Goal: Information Seeking & Learning: Learn about a topic

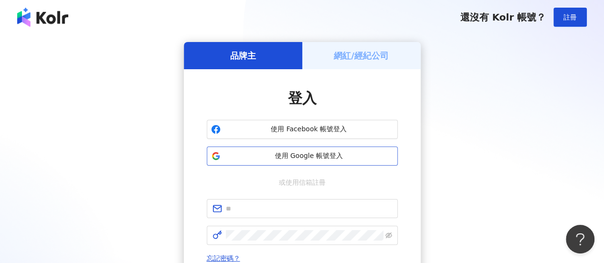
click at [252, 157] on span "使用 Google 帳號登入" at bounding box center [309, 156] width 169 height 10
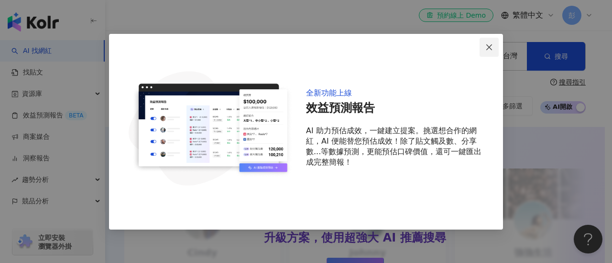
click at [492, 45] on icon "close" at bounding box center [489, 47] width 8 height 8
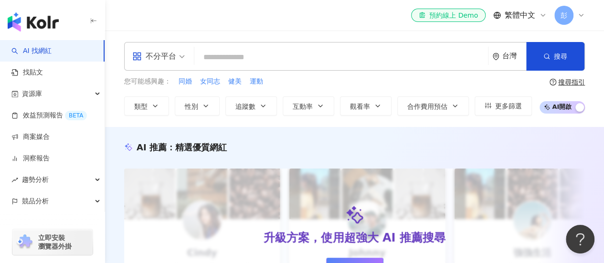
click at [242, 53] on input "search" at bounding box center [341, 57] width 286 height 18
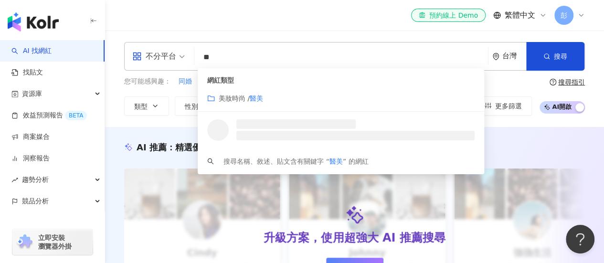
click at [242, 100] on span "美妝時尚 /" at bounding box center [234, 99] width 31 height 8
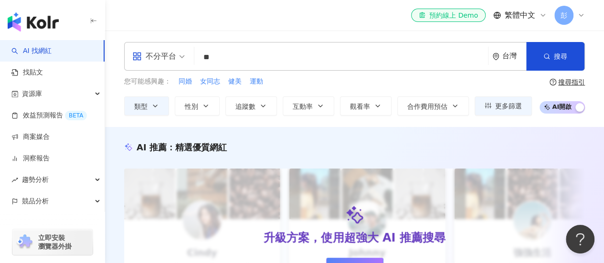
click at [172, 55] on div "不分平台" at bounding box center [154, 56] width 44 height 15
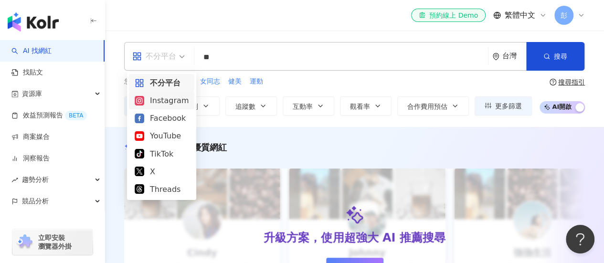
click at [163, 105] on div "Instagram" at bounding box center [162, 101] width 54 height 12
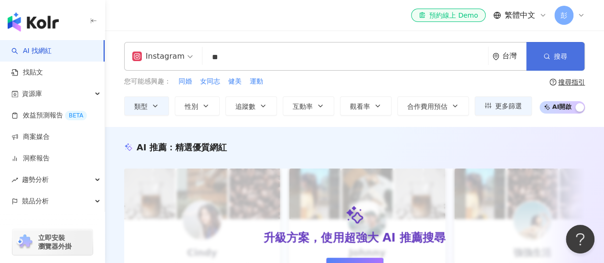
click at [567, 64] on button "搜尋" at bounding box center [555, 56] width 58 height 29
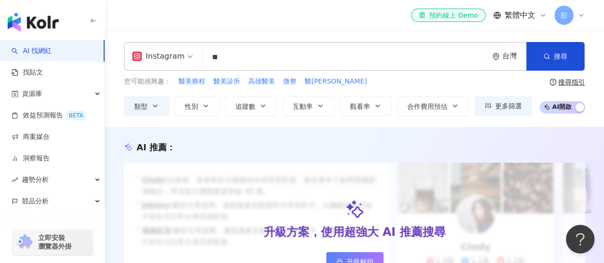
click at [296, 59] on input "**" at bounding box center [345, 57] width 278 height 18
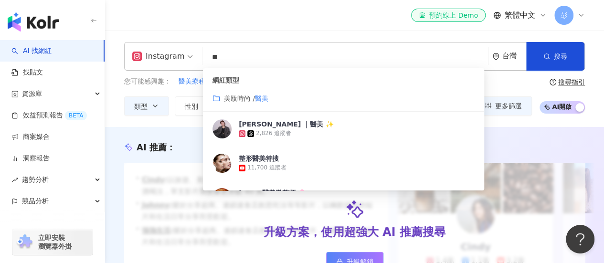
click at [296, 97] on div "美妝時尚 / 醫美" at bounding box center [344, 98] width 262 height 11
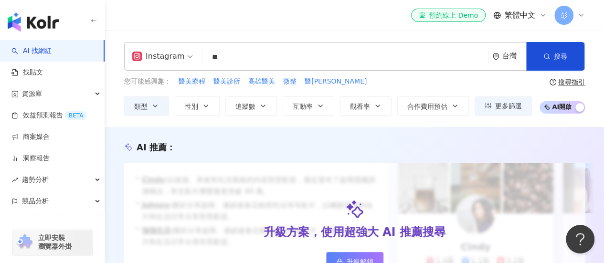
click at [225, 51] on input "**" at bounding box center [345, 57] width 278 height 18
click at [181, 80] on span "醫美療程" at bounding box center [192, 82] width 27 height 10
type input "****"
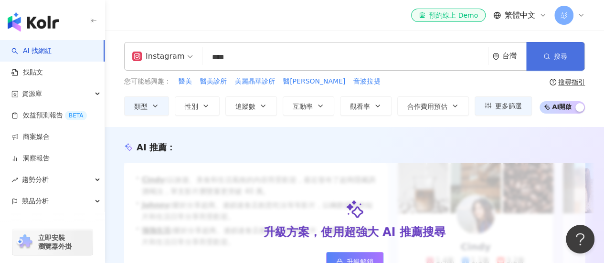
click at [555, 59] on span "搜尋" at bounding box center [560, 57] width 13 height 8
click at [247, 57] on input "****" at bounding box center [345, 57] width 278 height 18
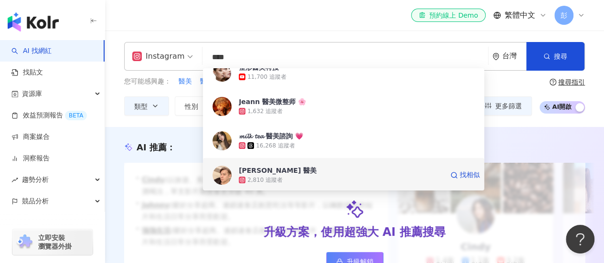
scroll to position [96, 0]
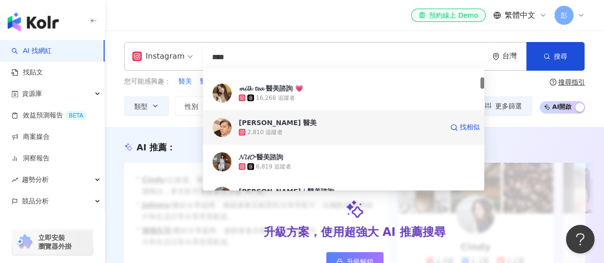
click at [292, 123] on span "Dennis 醫美" at bounding box center [341, 123] width 204 height 10
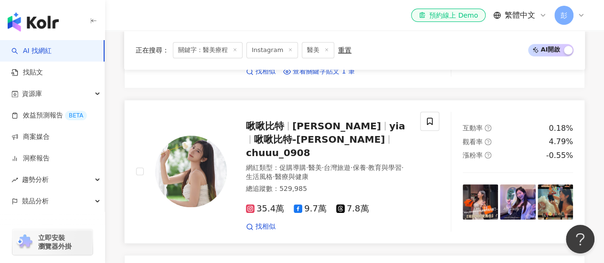
scroll to position [430, 0]
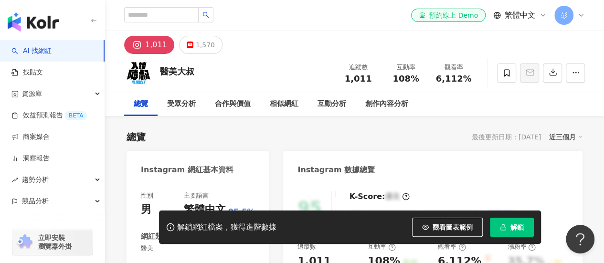
click at [419, 130] on div "總覽 最後更新日期：[DATE] 近三個月" at bounding box center [355, 136] width 456 height 13
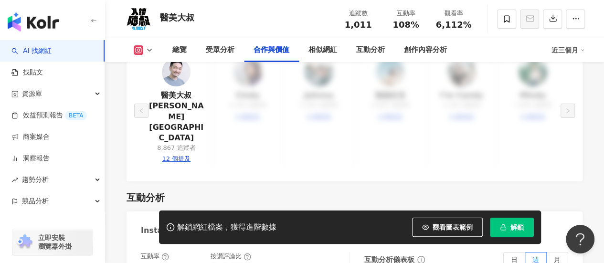
scroll to position [1242, 0]
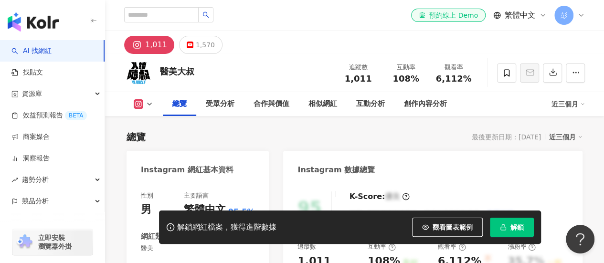
scroll to position [478, 0]
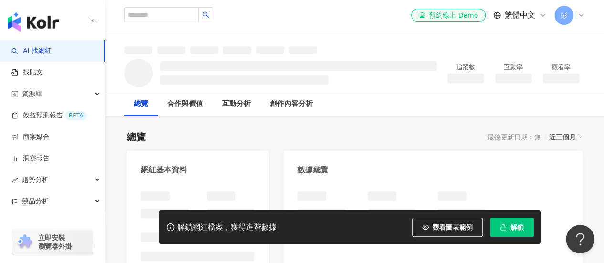
drag, startPoint x: 361, startPoint y: 101, endPoint x: 361, endPoint y: 132, distance: 31.1
click at [361, 101] on div "總覽 合作與價值 互動分析 創作內容分析" at bounding box center [354, 104] width 461 height 24
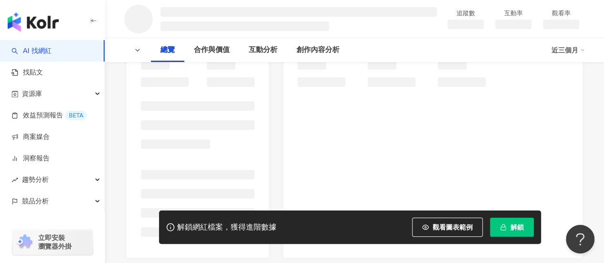
scroll to position [143, 0]
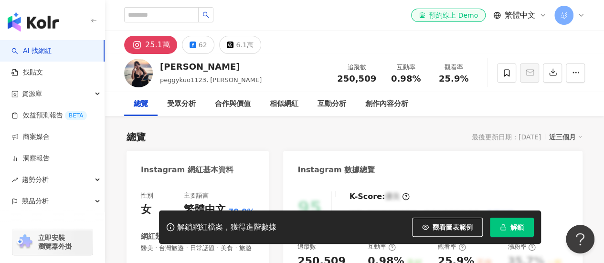
click at [144, 79] on img at bounding box center [138, 73] width 29 height 29
drag, startPoint x: 161, startPoint y: 66, endPoint x: 247, endPoint y: 70, distance: 87.0
click at [247, 70] on div "郭佩晴 Pei Chin Kuo peggykuo1123, Anita 追蹤數 250,509 互動率 0.98% 觀看率 25.9%" at bounding box center [354, 73] width 499 height 38
copy div "郭佩晴 Pei Chin Kuo"
click at [242, 80] on div "郭佩晴 Pei Chin Kuo peggykuo1123, Anita 追蹤數 250,509 互動率 0.98% 觀看率 25.9%" at bounding box center [354, 73] width 499 height 38
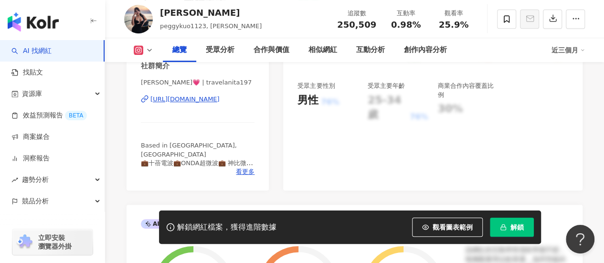
scroll to position [191, 0]
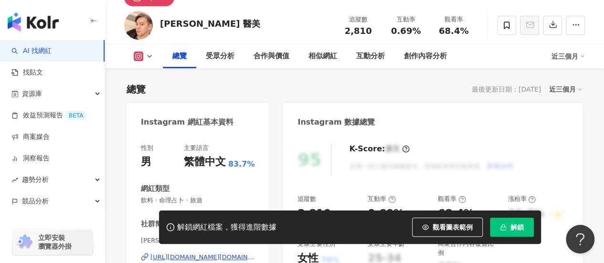
scroll to position [143, 0]
